Goal: Information Seeking & Learning: Learn about a topic

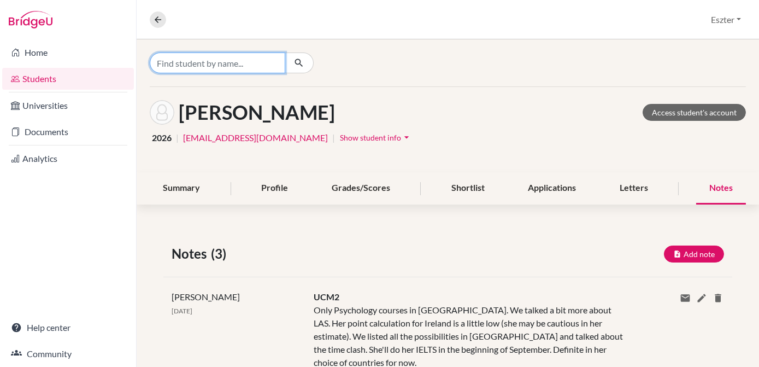
click at [261, 68] on input "Find student by name..." at bounding box center [218, 62] width 136 height 21
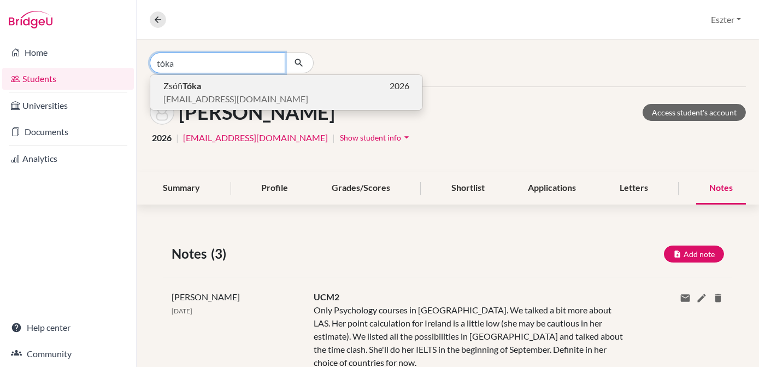
type input "tóka"
click at [233, 91] on p "[PERSON_NAME] 2026" at bounding box center [286, 85] width 246 height 13
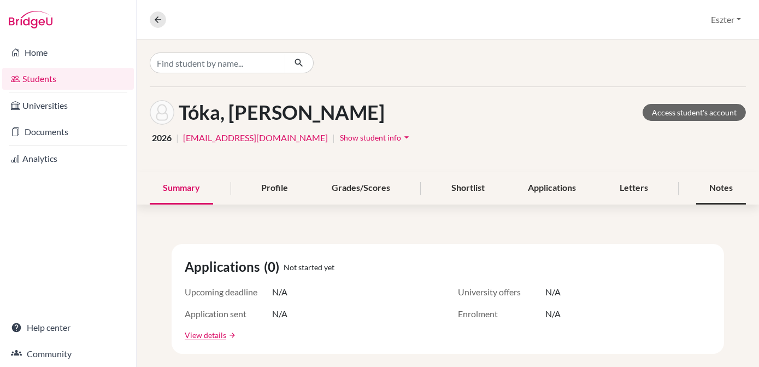
click at [710, 188] on div "Notes" at bounding box center [722, 188] width 50 height 32
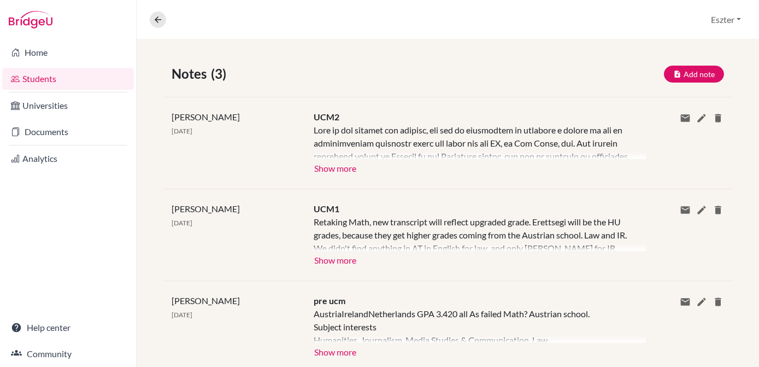
scroll to position [189, 0]
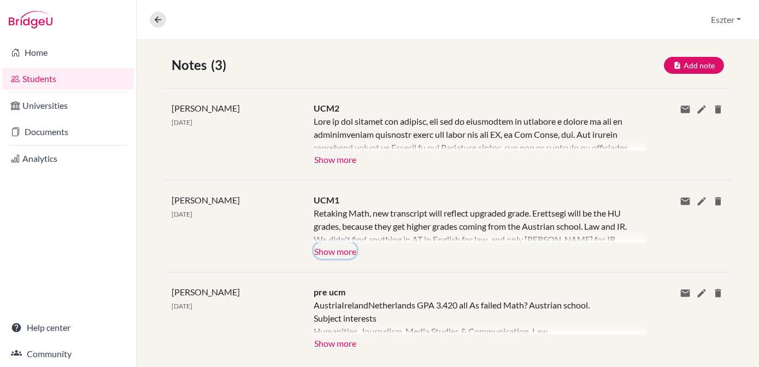
click at [334, 250] on button "Show more" at bounding box center [335, 250] width 43 height 16
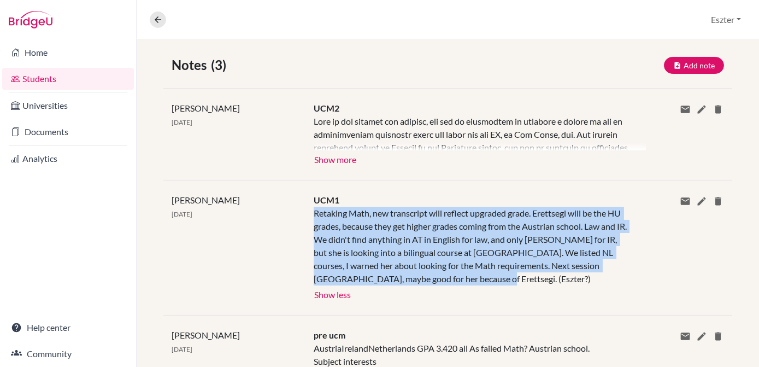
drag, startPoint x: 312, startPoint y: 208, endPoint x: 478, endPoint y: 282, distance: 182.4
click at [478, 282] on div "Retaking Math, new transcript will reflect upgraded grade. Erettsegi will be th…" at bounding box center [471, 246] width 315 height 79
copy div "Retaking Math, new transcript will reflect upgraded grade. Erettsegi will be th…"
click at [335, 156] on button "Show more" at bounding box center [335, 158] width 43 height 16
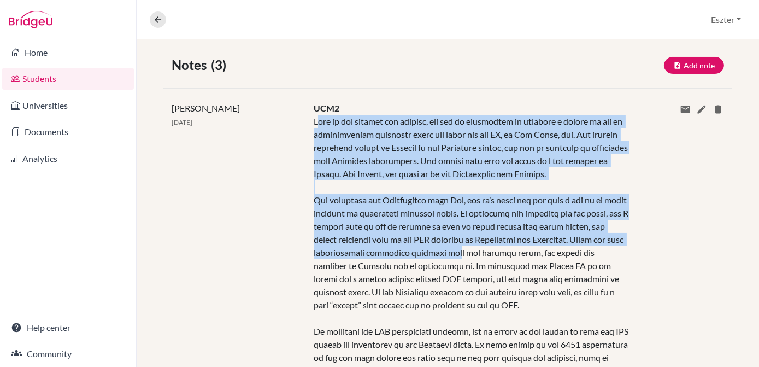
drag, startPoint x: 315, startPoint y: 121, endPoint x: 481, endPoint y: 256, distance: 213.7
click at [481, 256] on div at bounding box center [471, 292] width 315 height 354
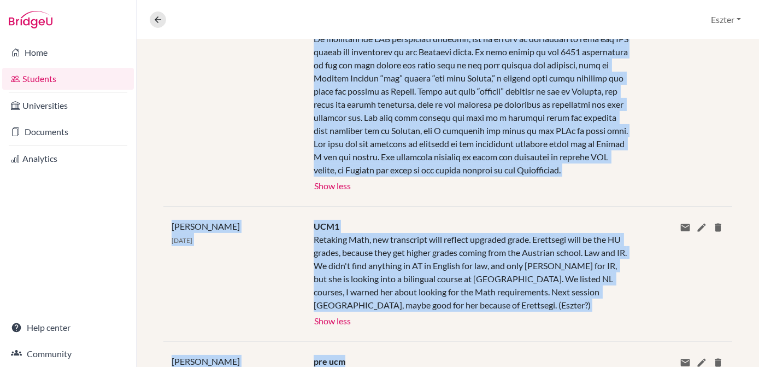
scroll to position [490, 0]
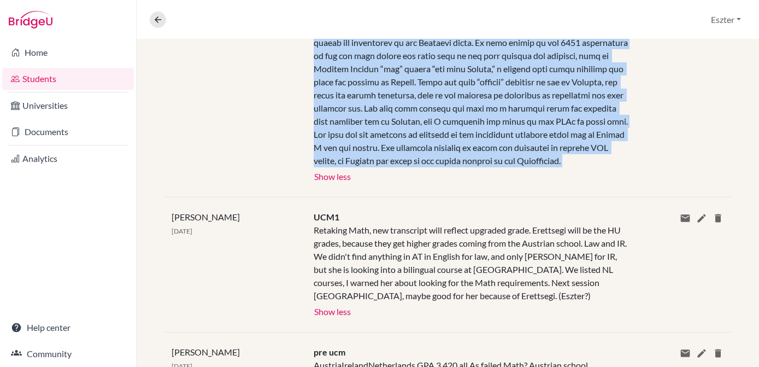
drag, startPoint x: 312, startPoint y: 73, endPoint x: 398, endPoint y: 183, distance: 139.5
copy div "Lore ip dol sitamet con adipisc, eli sed do eiusmodtem in utlabore e dolore ma …"
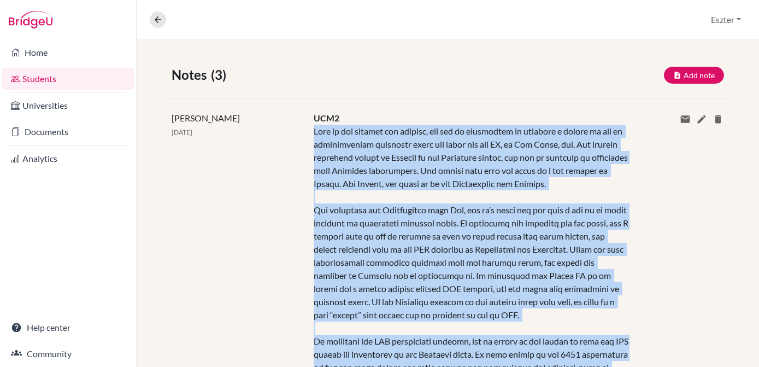
scroll to position [0, 0]
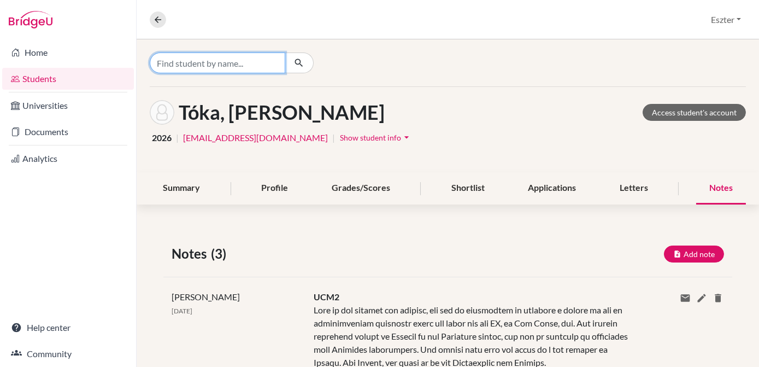
click at [265, 62] on input "Find student by name..." at bounding box center [218, 62] width 136 height 21
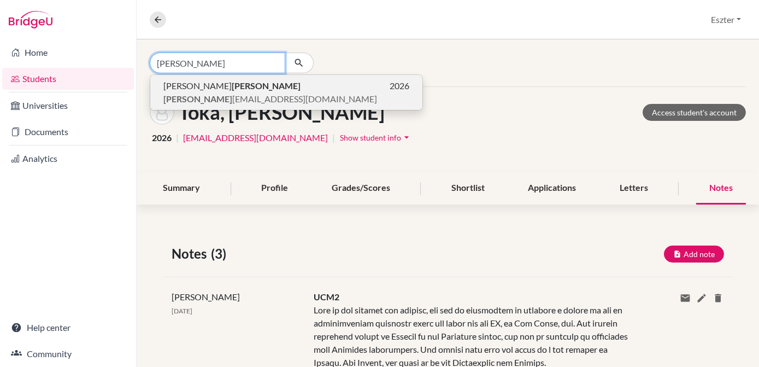
type input "[PERSON_NAME]"
click at [224, 89] on p "[PERSON_NAME] 2026" at bounding box center [286, 85] width 246 height 13
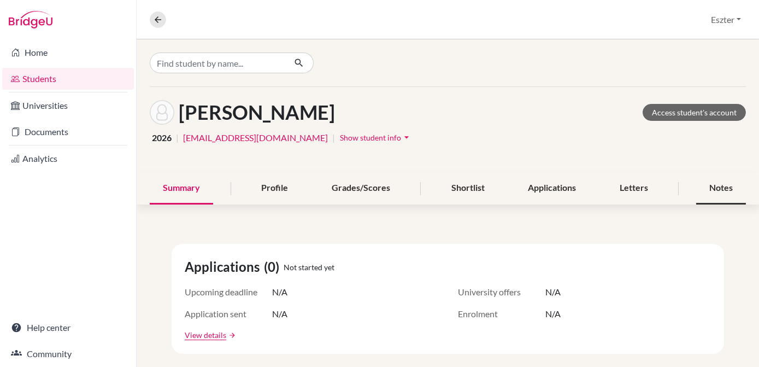
click at [707, 182] on div "Notes" at bounding box center [722, 188] width 50 height 32
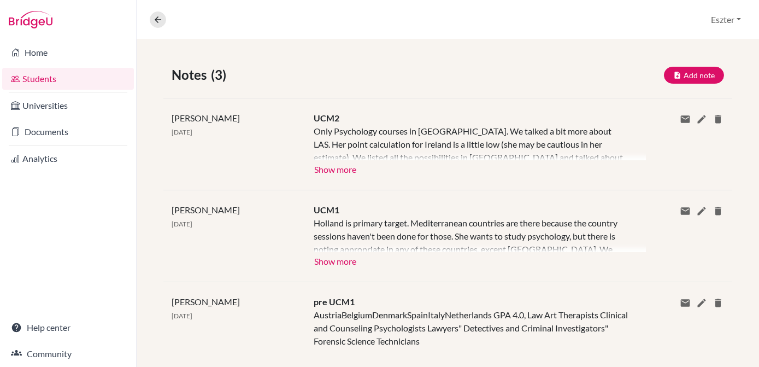
scroll to position [197, 0]
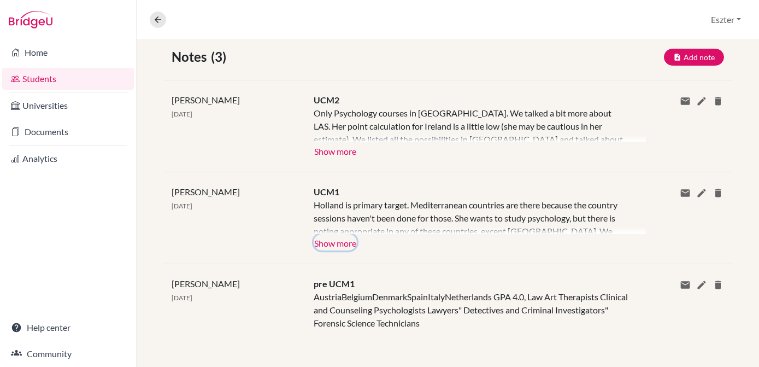
click at [329, 241] on button "Show more" at bounding box center [335, 242] width 43 height 16
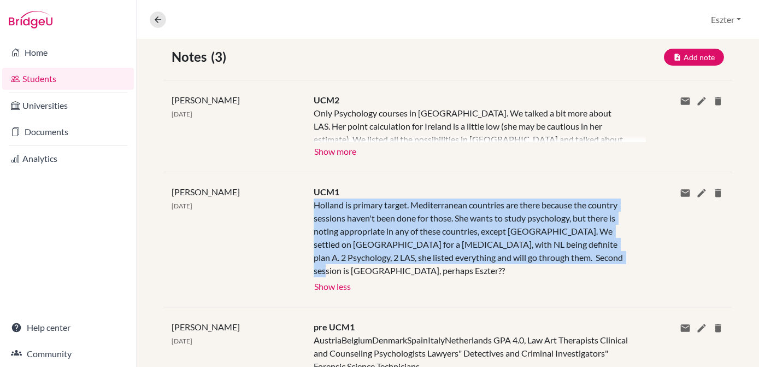
drag, startPoint x: 313, startPoint y: 203, endPoint x: 597, endPoint y: 250, distance: 288.1
click at [597, 250] on div "Holland is primary target. Mediterranean countries are there because the countr…" at bounding box center [471, 237] width 315 height 79
copy div "Holland is primary target. Mediterranean countries are there because the countr…"
click at [341, 148] on button "Show more" at bounding box center [335, 150] width 43 height 16
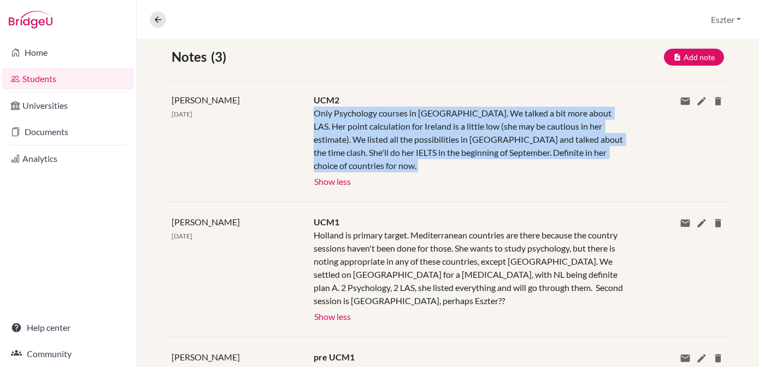
drag, startPoint x: 314, startPoint y: 112, endPoint x: 641, endPoint y: 161, distance: 330.0
click at [641, 161] on div "[PERSON_NAME] [DATE] UCM2 Only Psychology courses in [GEOGRAPHIC_DATA]. We talk…" at bounding box center [447, 141] width 569 height 122
copy div "Only Psychology courses in [GEOGRAPHIC_DATA]. We talked a bit more about LAS. H…"
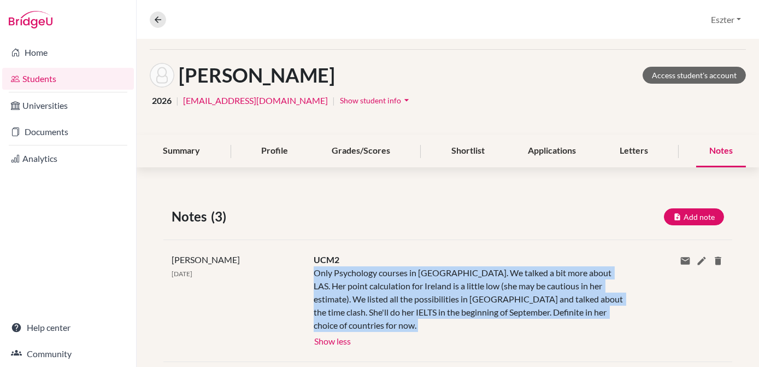
scroll to position [0, 0]
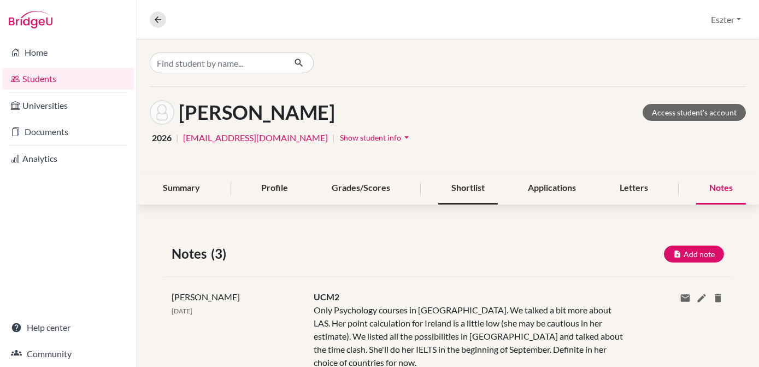
click at [466, 186] on div "Shortlist" at bounding box center [469, 188] width 60 height 32
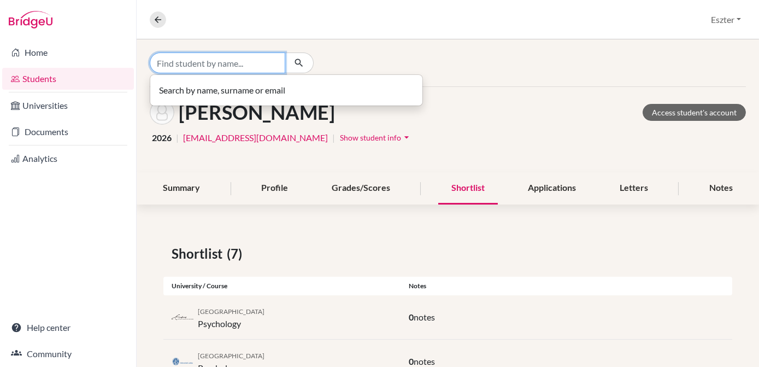
click at [253, 68] on input "Find student by name..." at bounding box center [218, 62] width 136 height 21
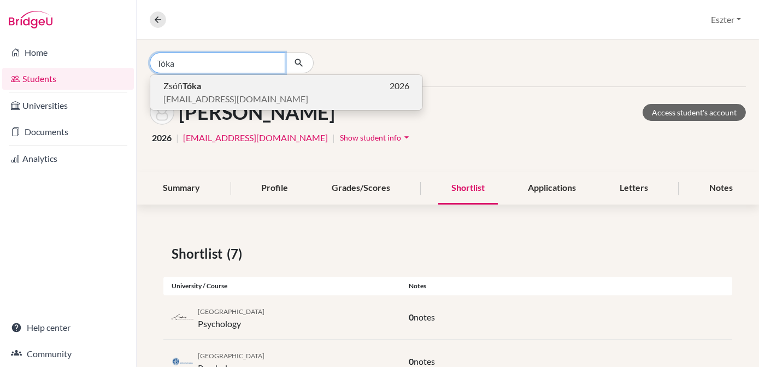
type input "Tóka"
click at [237, 86] on p "[PERSON_NAME] 2026" at bounding box center [286, 85] width 246 height 13
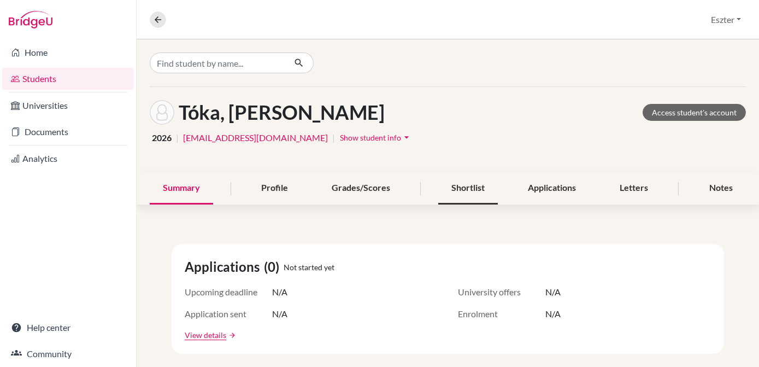
click at [455, 192] on div "Shortlist" at bounding box center [469, 188] width 60 height 32
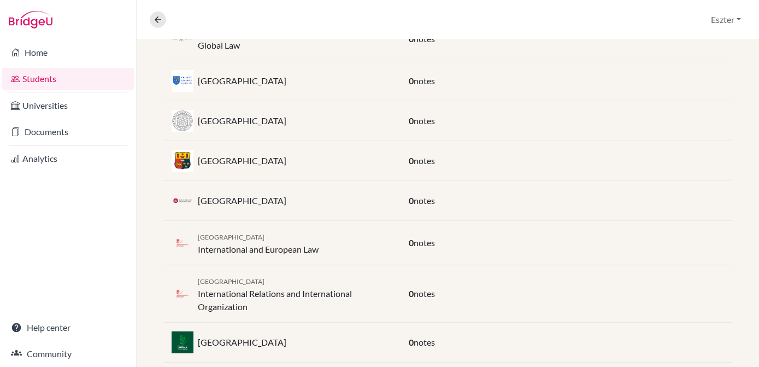
scroll to position [558, 0]
